Goal: Information Seeking & Learning: Learn about a topic

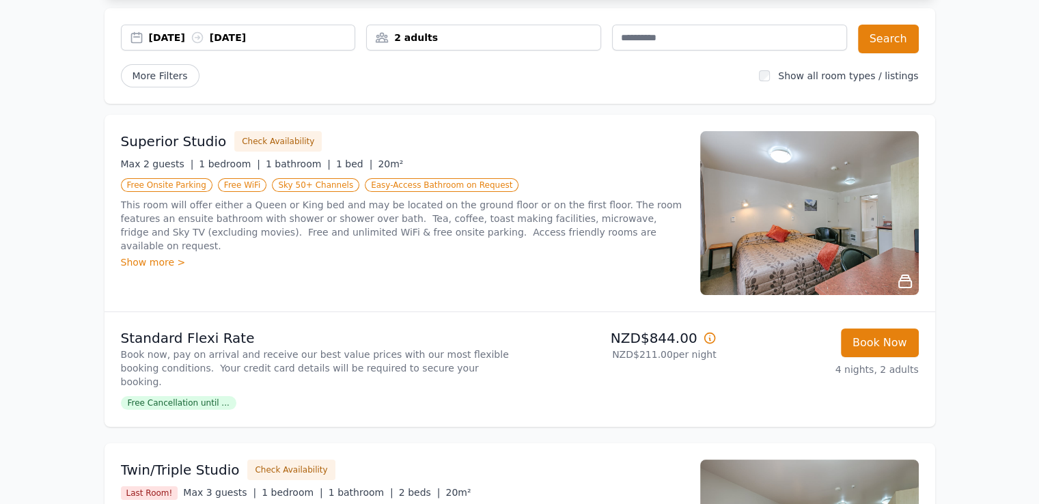
scroll to position [115, 0]
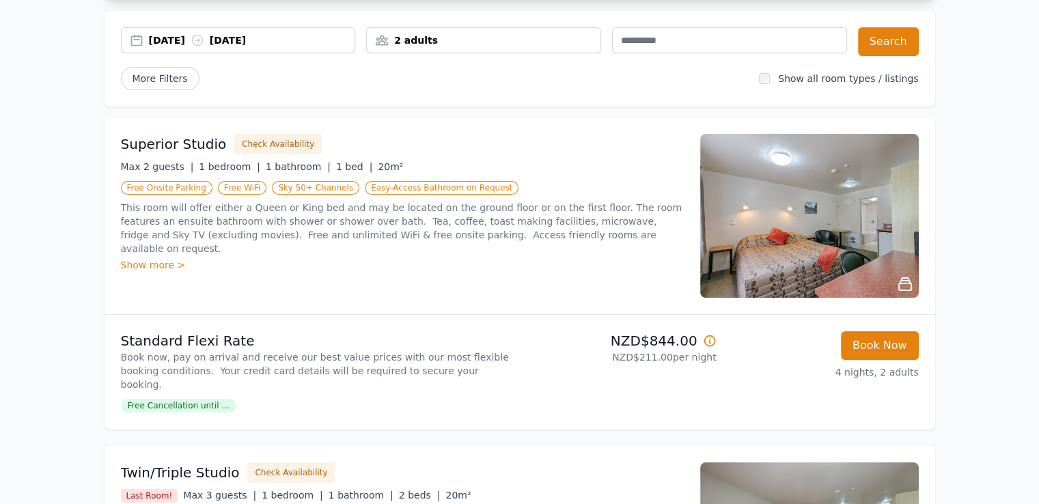
click at [159, 258] on div "Show more >" at bounding box center [402, 265] width 563 height 14
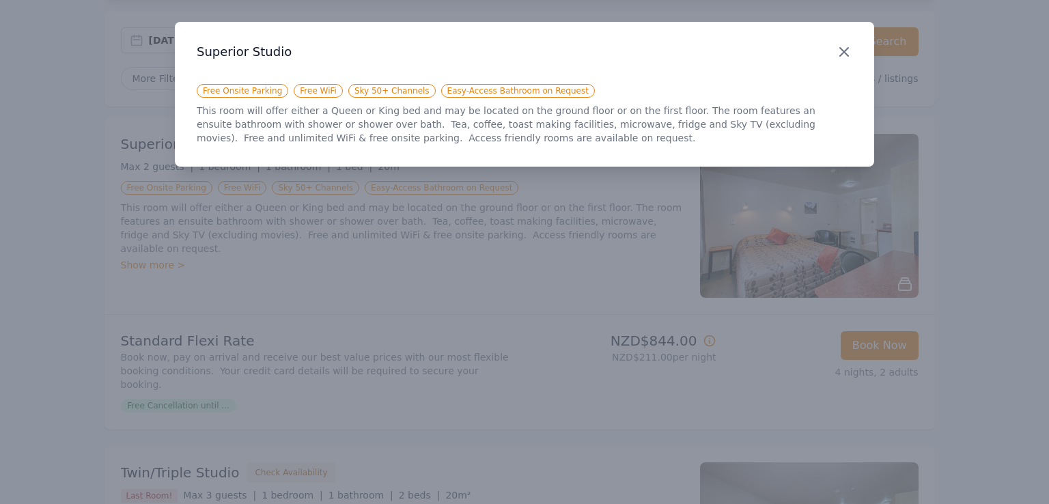
click at [837, 48] on icon "button" at bounding box center [844, 52] width 16 height 16
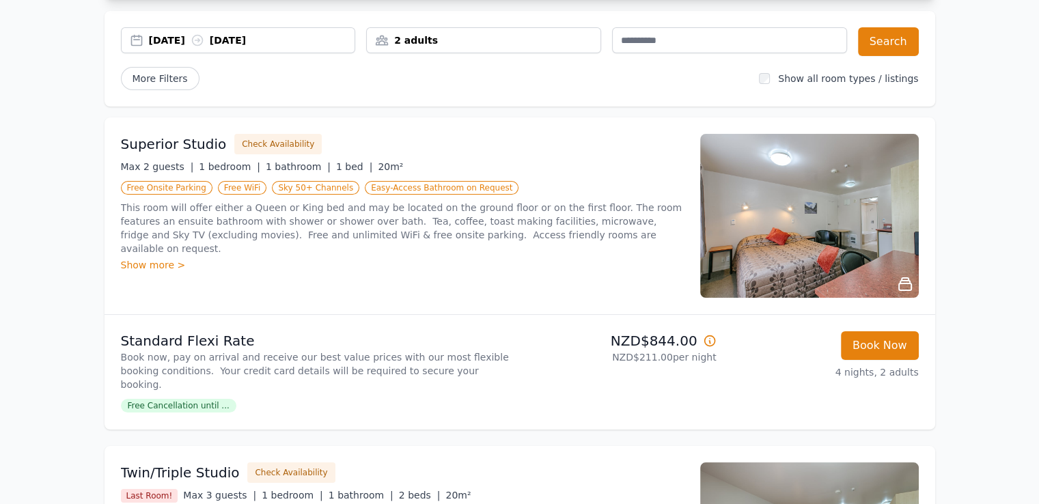
click at [820, 176] on img at bounding box center [809, 216] width 219 height 164
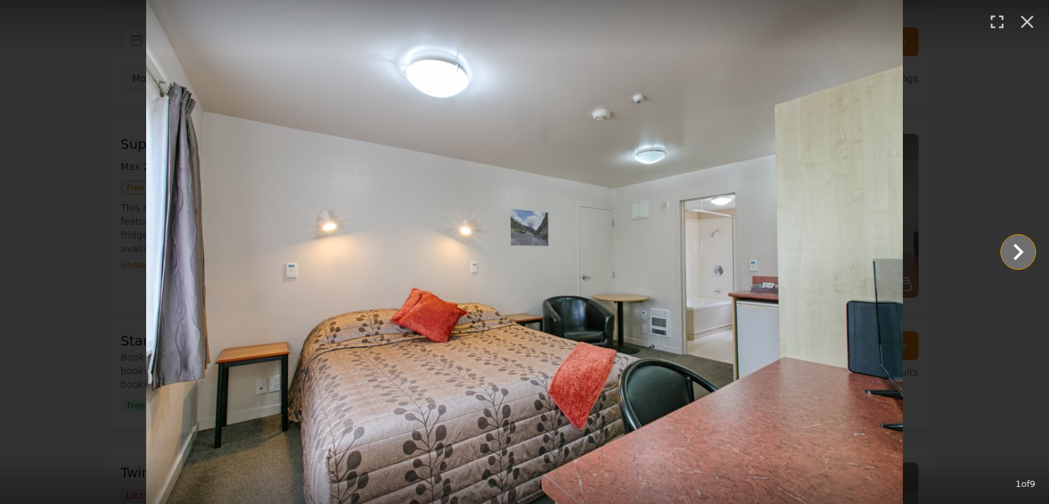
click at [1022, 246] on icon "Show slide 2 of 9" at bounding box center [1018, 252] width 33 height 33
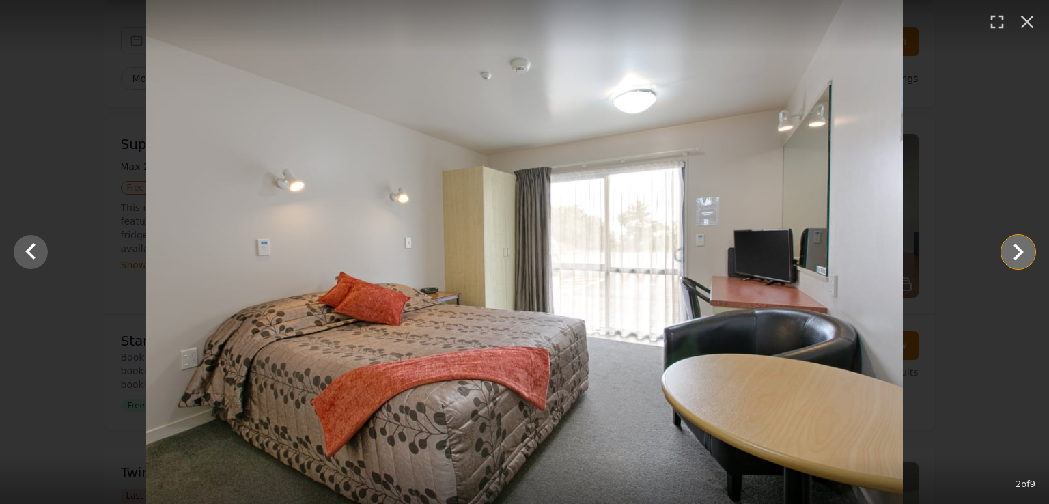
click at [1022, 246] on icon "Show slide 3 of 9" at bounding box center [1018, 252] width 33 height 33
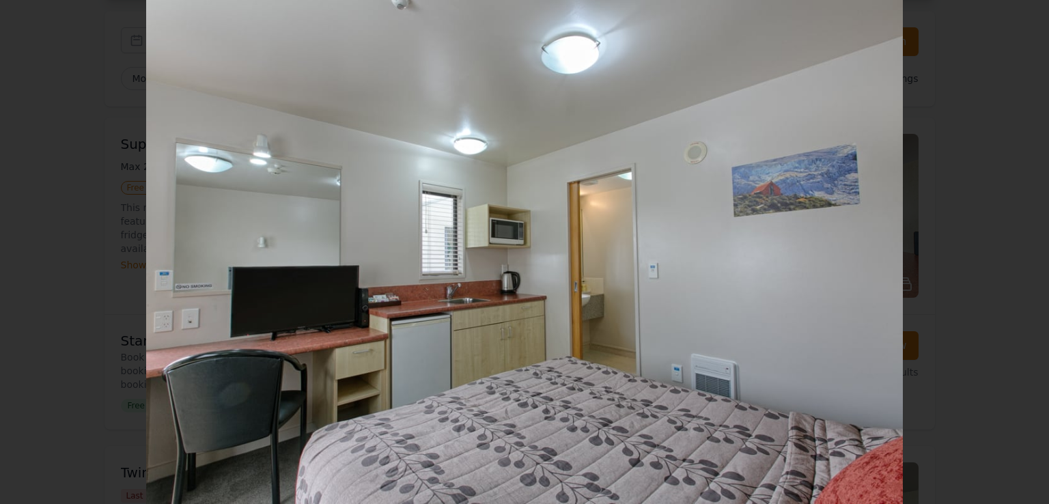
click at [1022, 246] on icon "Show slide 4 of 9" at bounding box center [1018, 252] width 33 height 33
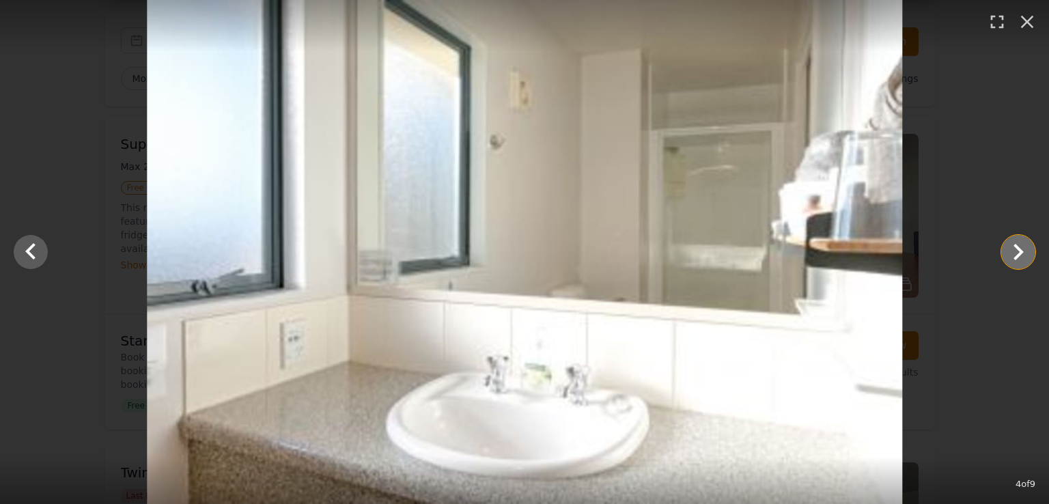
click at [1022, 246] on icon "Show slide 5 of 9" at bounding box center [1018, 252] width 33 height 33
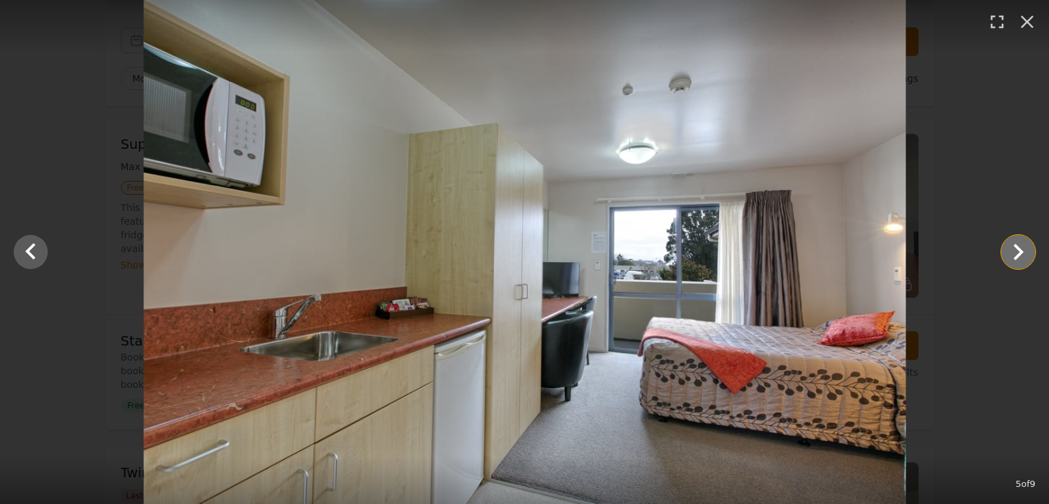
click at [1022, 246] on icon "Show slide 6 of 9" at bounding box center [1018, 252] width 33 height 33
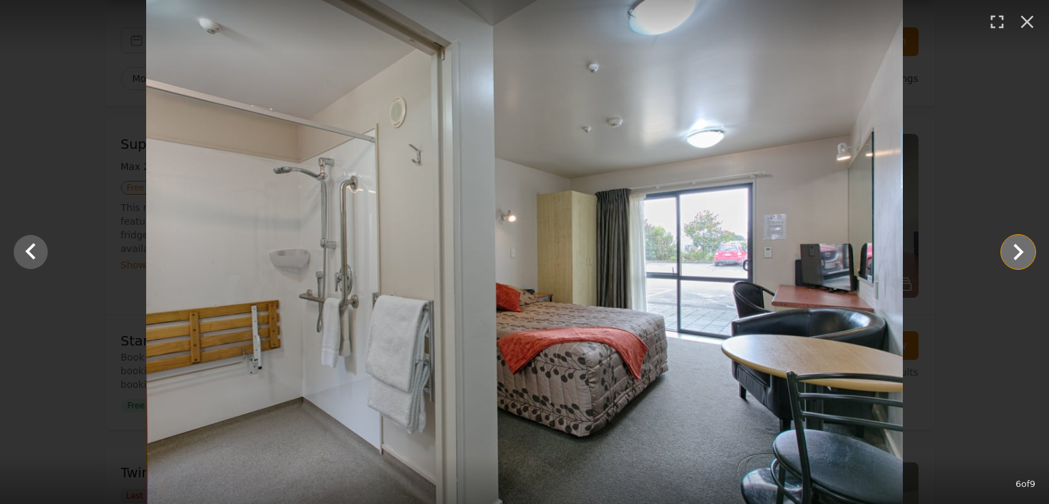
click at [1022, 246] on icon "Show slide 7 of 9" at bounding box center [1018, 252] width 33 height 33
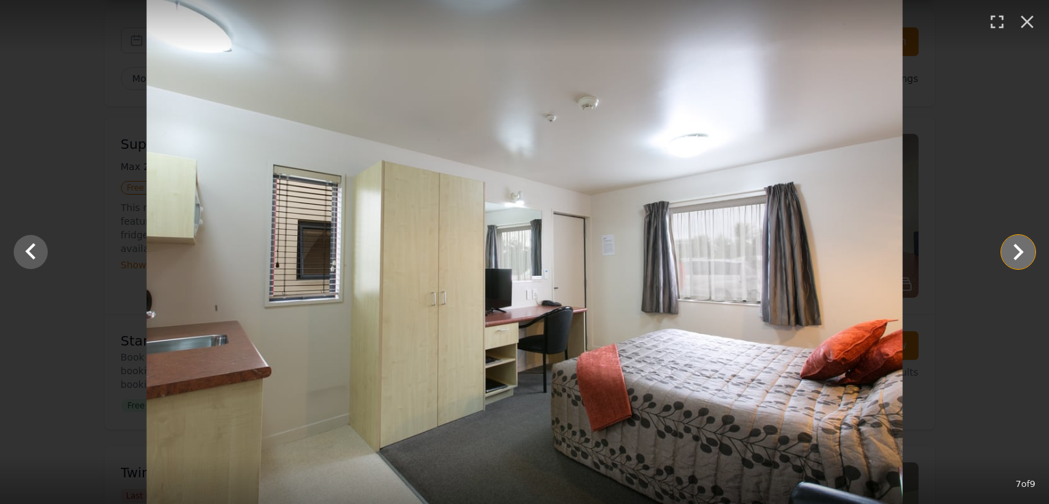
click at [1022, 246] on icon "Show slide 8 of 9" at bounding box center [1018, 252] width 33 height 33
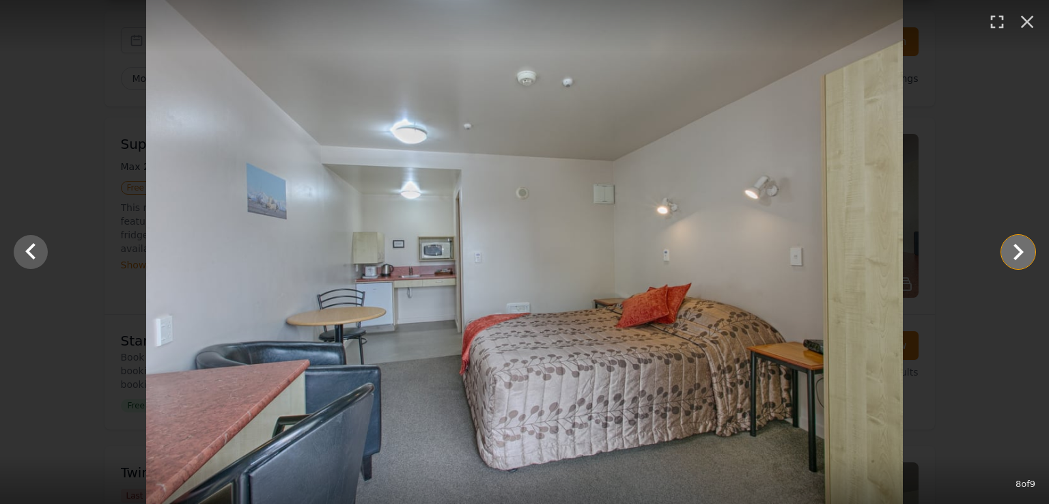
click at [1022, 246] on icon "Show slide 9 of 9" at bounding box center [1018, 252] width 33 height 33
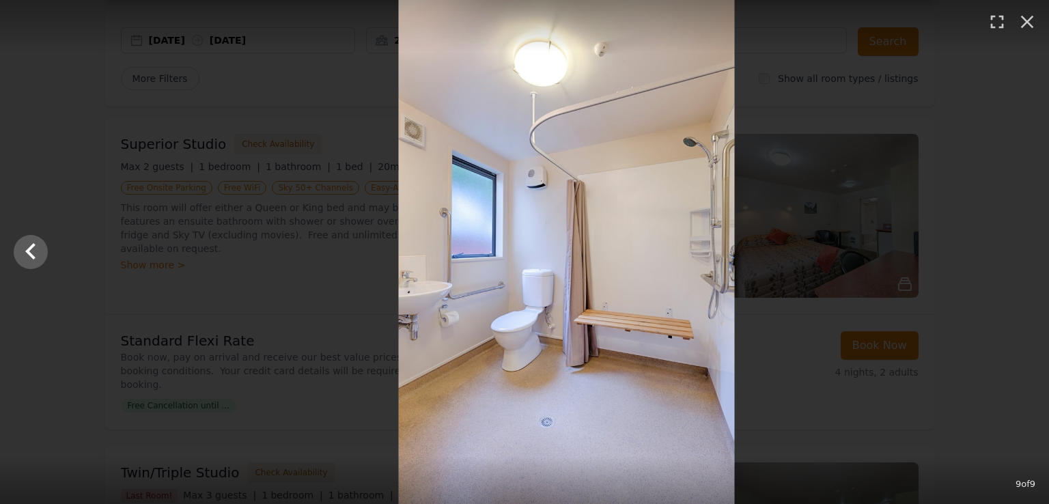
click at [1022, 246] on div at bounding box center [566, 252] width 1049 height 504
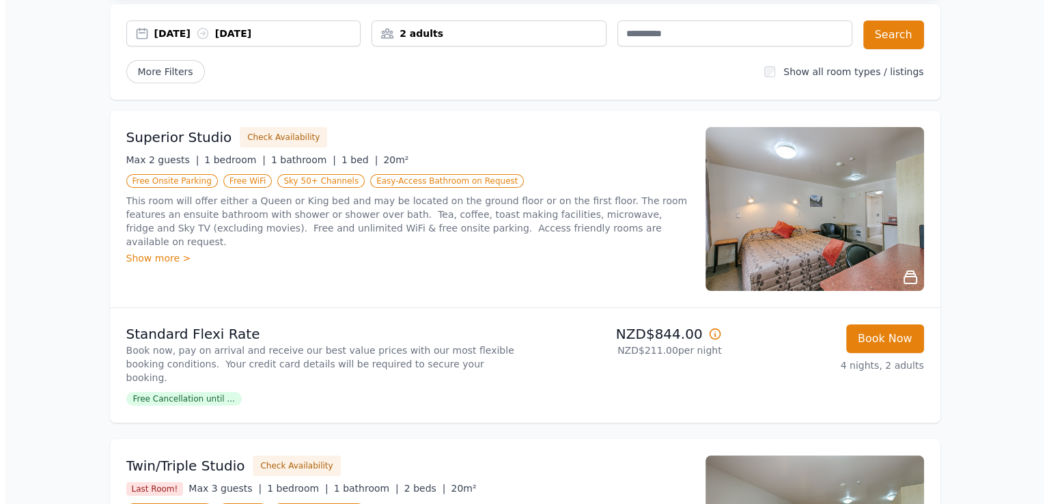
scroll to position [101, 0]
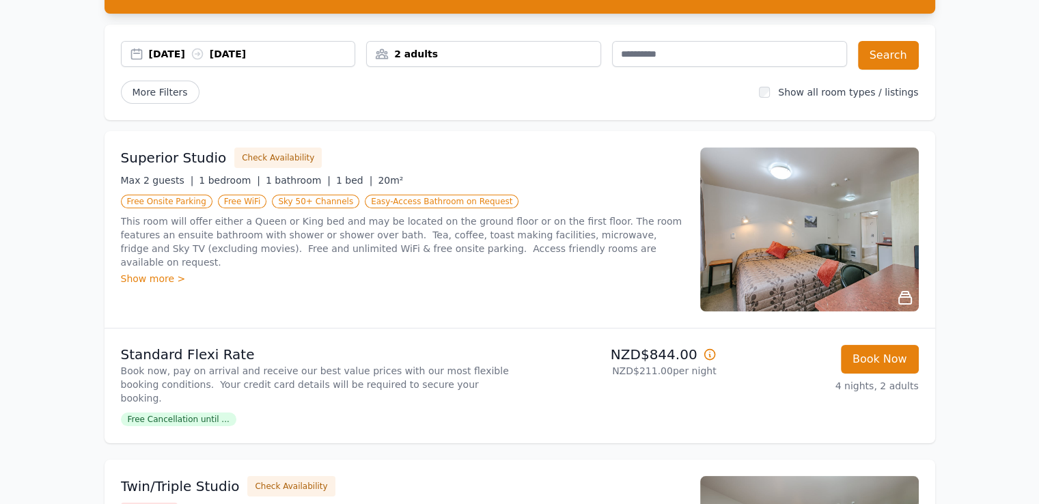
click at [768, 227] on img at bounding box center [809, 230] width 219 height 164
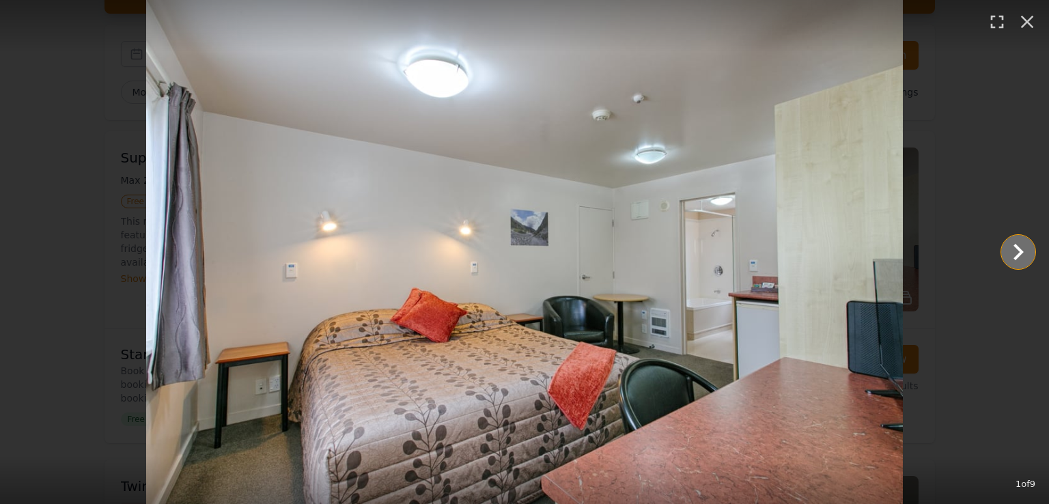
click at [1017, 255] on icon "Show slide 2 of 9" at bounding box center [1018, 252] width 33 height 33
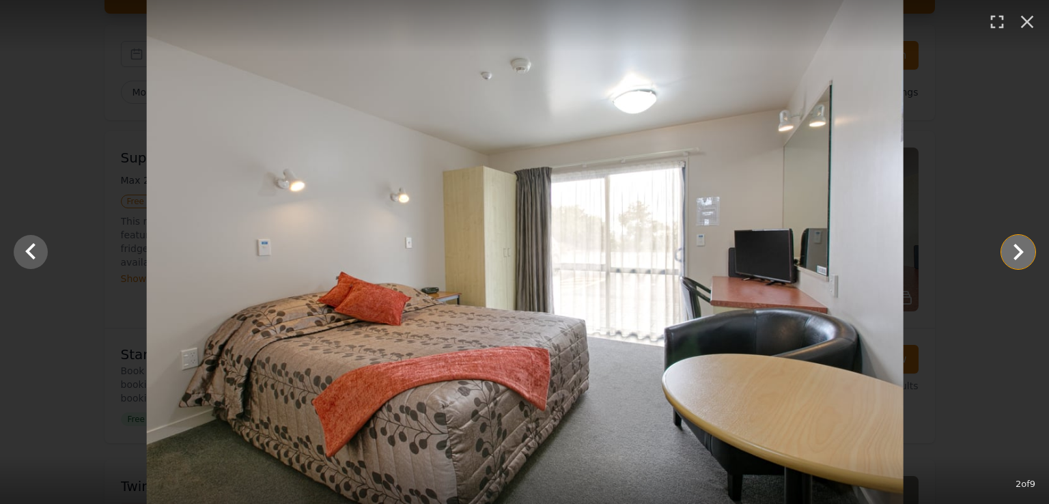
click at [1017, 255] on icon "Show slide 3 of 9" at bounding box center [1018, 252] width 33 height 33
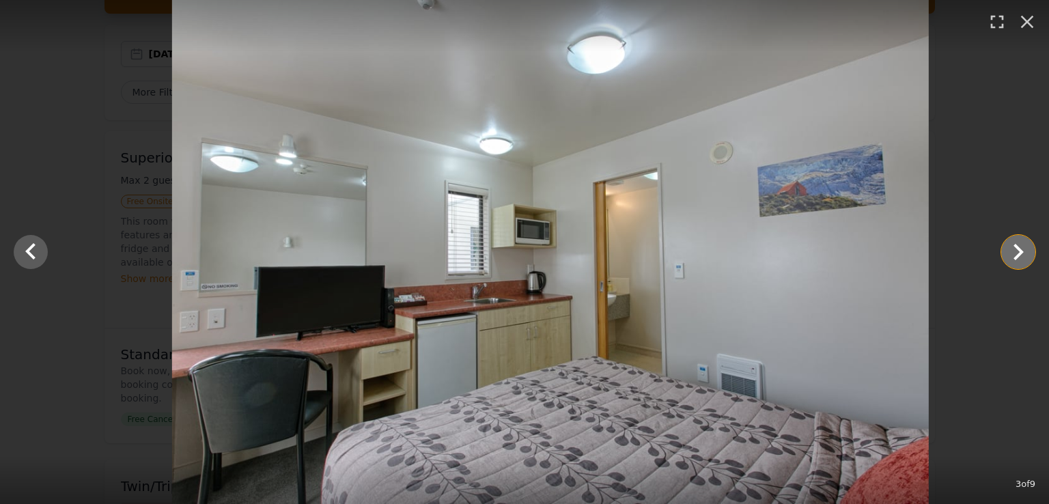
click at [1017, 255] on icon "Show slide 4 of 9" at bounding box center [1018, 252] width 33 height 33
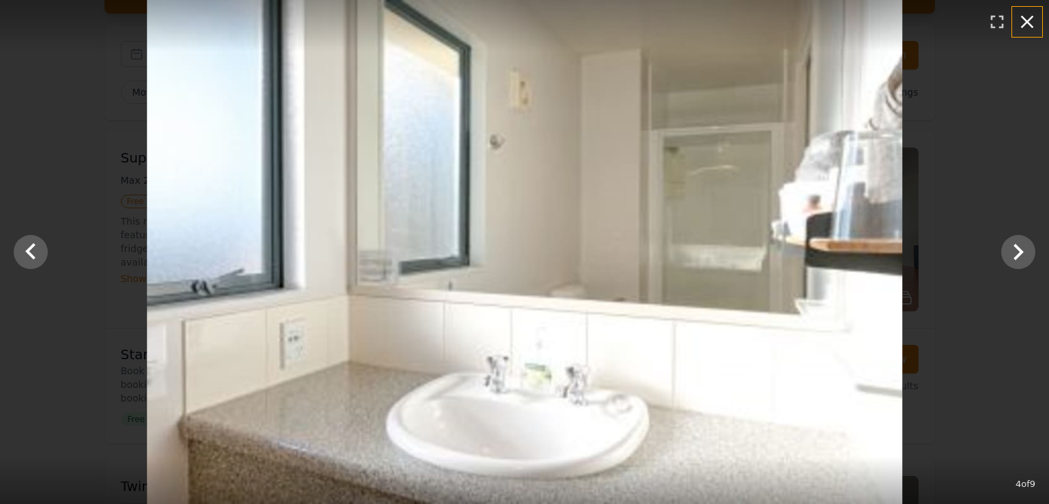
click at [1025, 32] on icon "button" at bounding box center [1028, 22] width 22 height 22
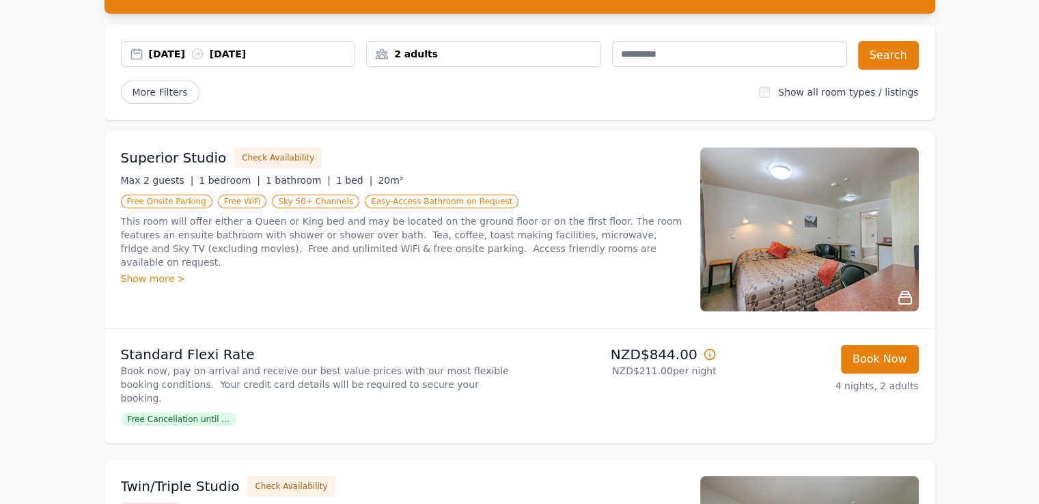
click at [771, 277] on img at bounding box center [809, 230] width 219 height 164
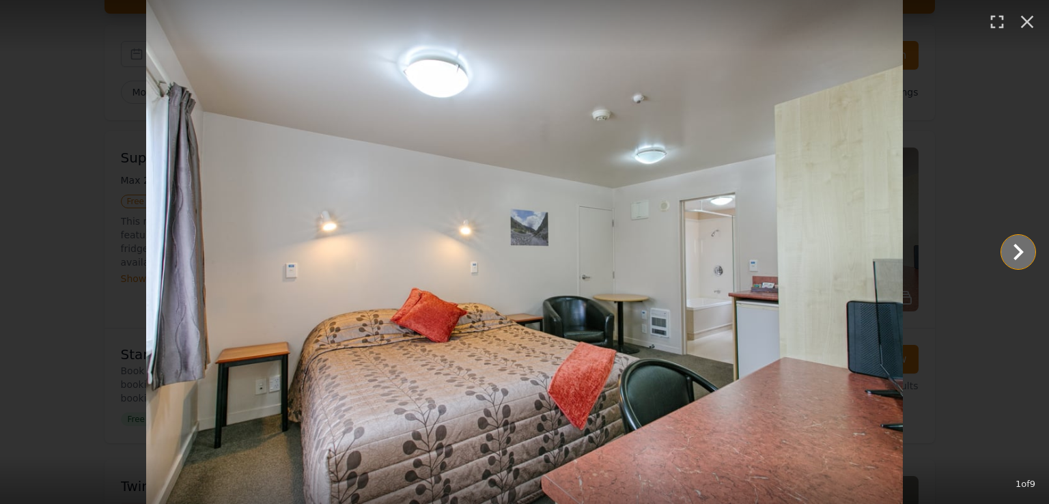
click at [1011, 253] on icon "Show slide 2 of 9" at bounding box center [1018, 252] width 33 height 33
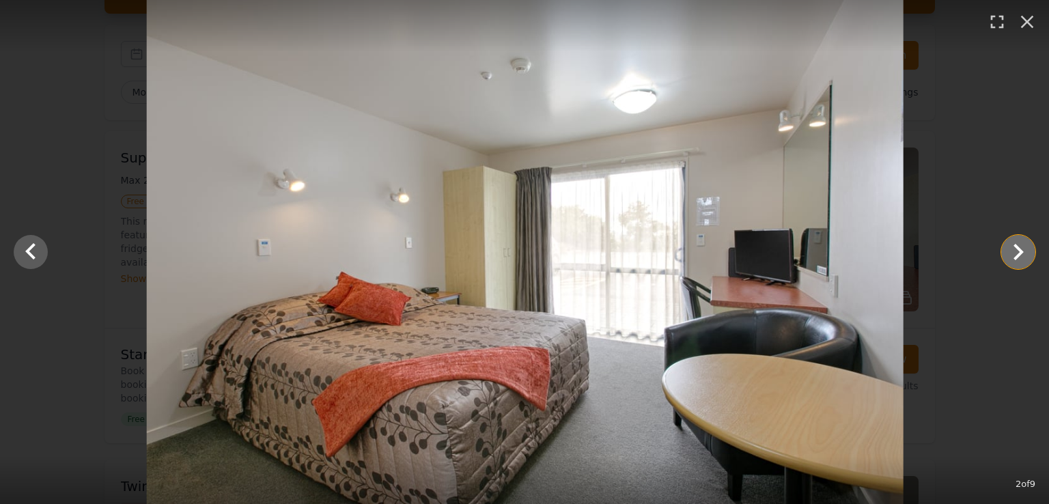
click at [1011, 253] on icon "Show slide 3 of 9" at bounding box center [1018, 252] width 33 height 33
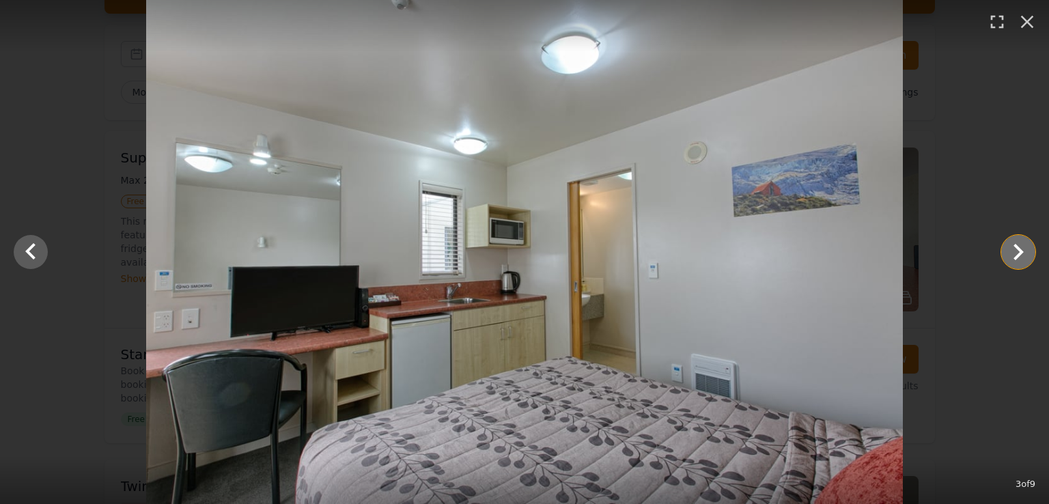
click at [1011, 253] on icon "Show slide 4 of 9" at bounding box center [1018, 252] width 33 height 33
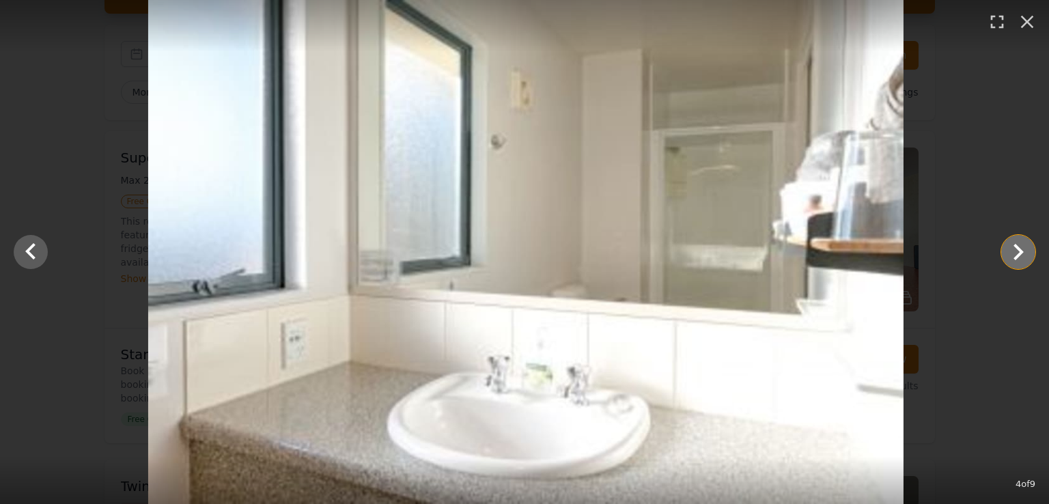
click at [1011, 253] on icon "Show slide 5 of 9" at bounding box center [1018, 252] width 33 height 33
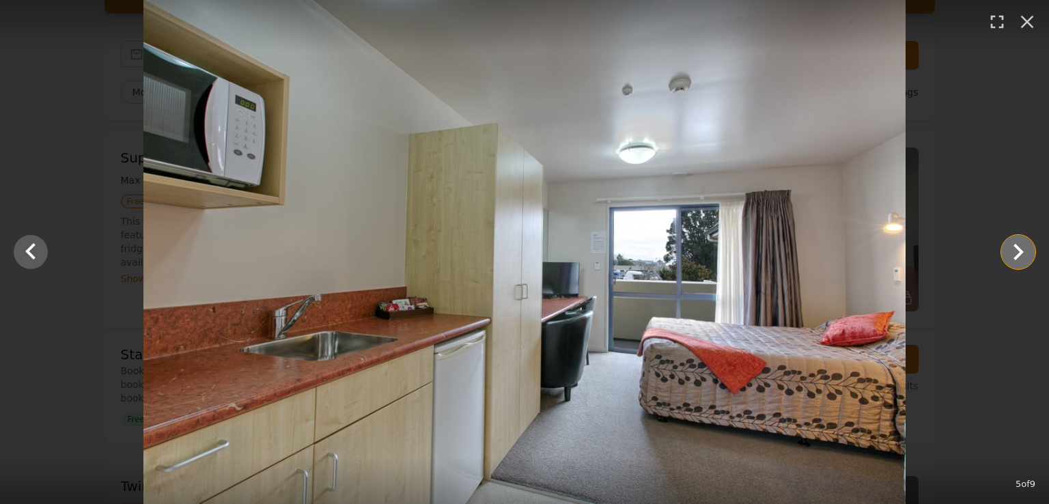
click at [1011, 253] on icon "Show slide 6 of 9" at bounding box center [1018, 252] width 33 height 33
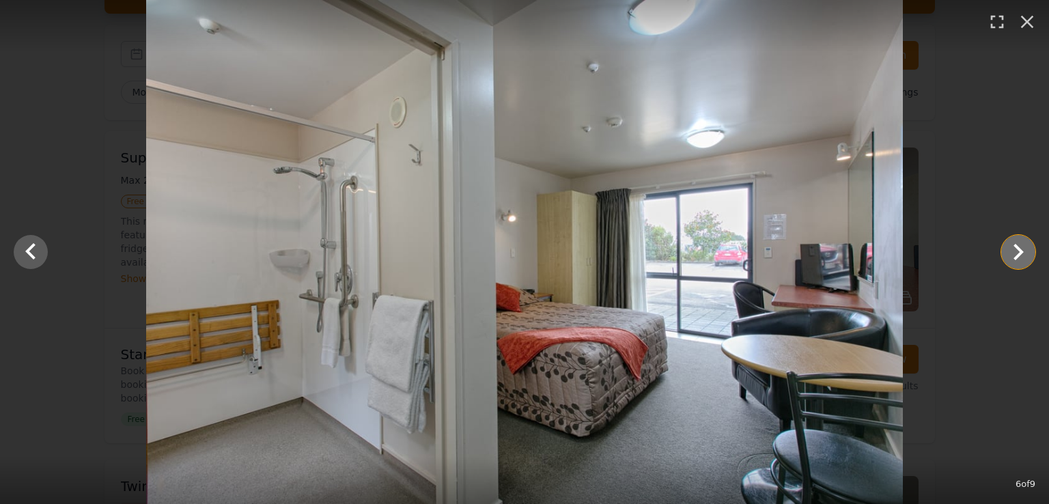
click at [1011, 253] on icon "Show slide 7 of 9" at bounding box center [1018, 252] width 33 height 33
